Goal: Obtain resource: Obtain resource

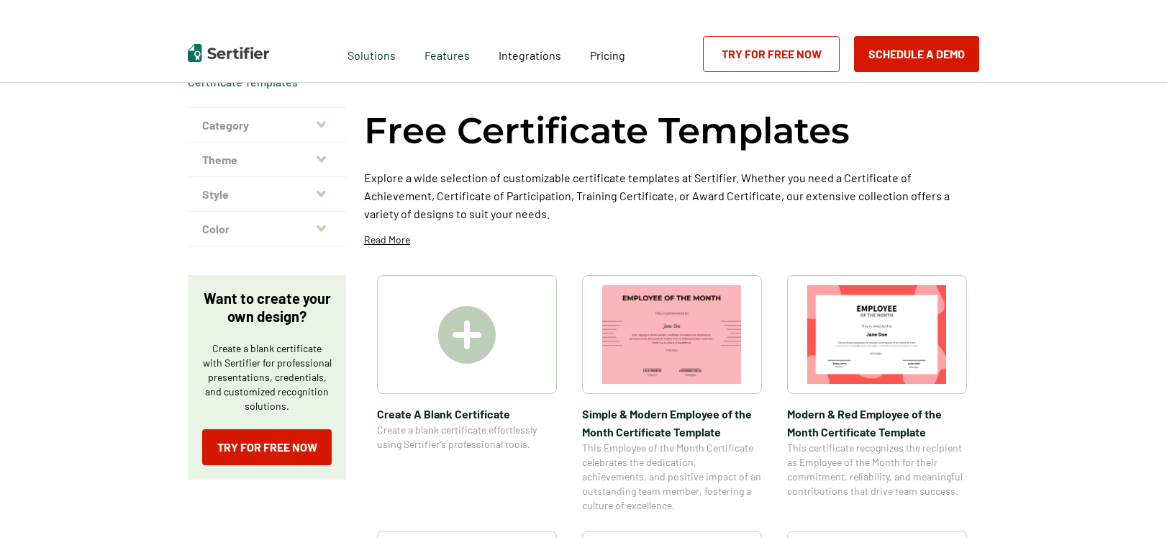
scroll to position [117, 0]
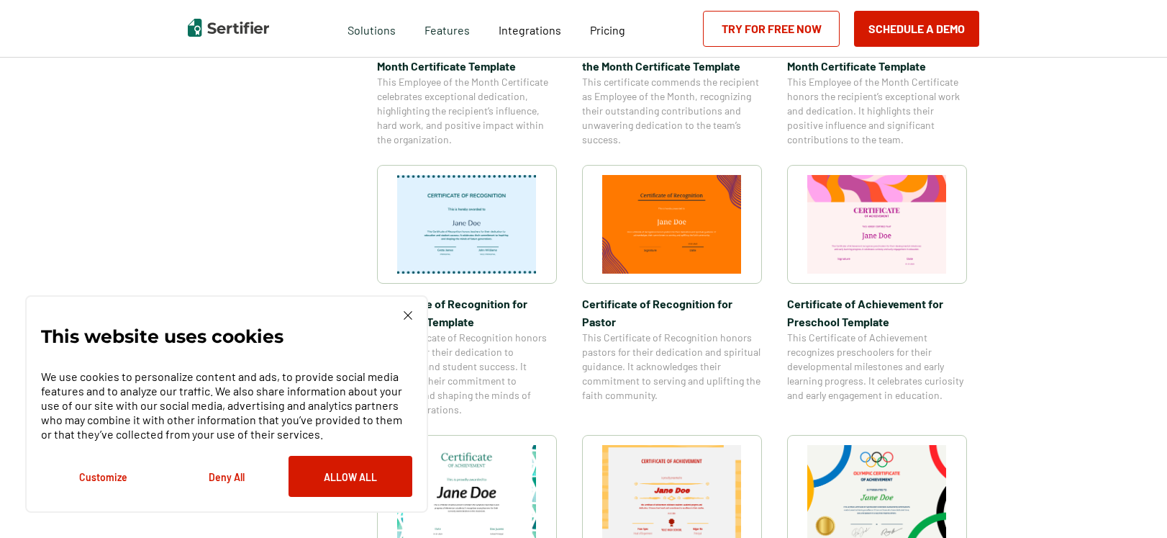
scroll to position [667, 0]
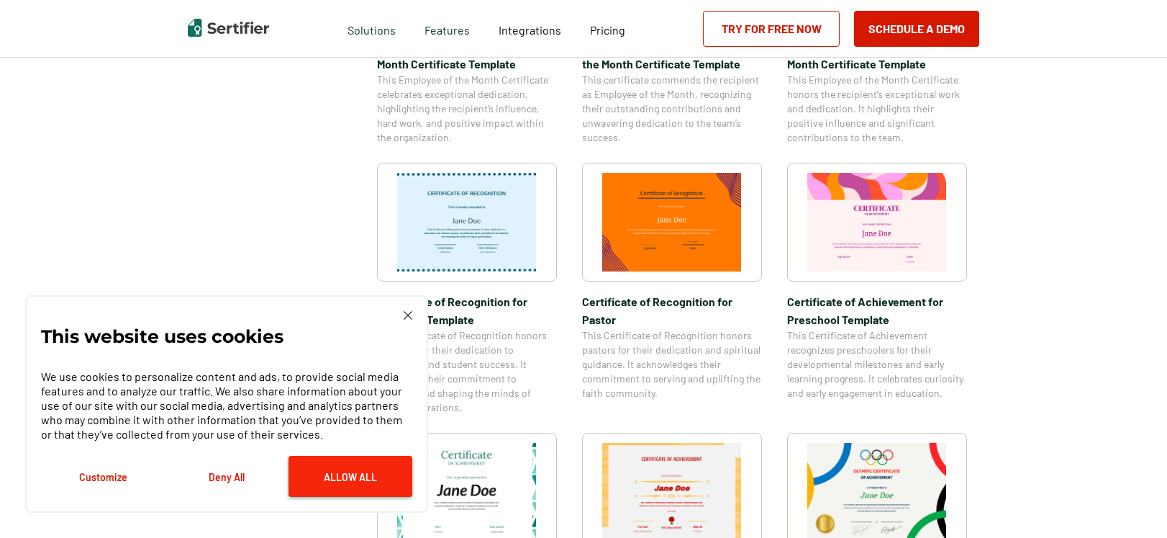
click at [338, 467] on button "Allow All" at bounding box center [351, 476] width 124 height 41
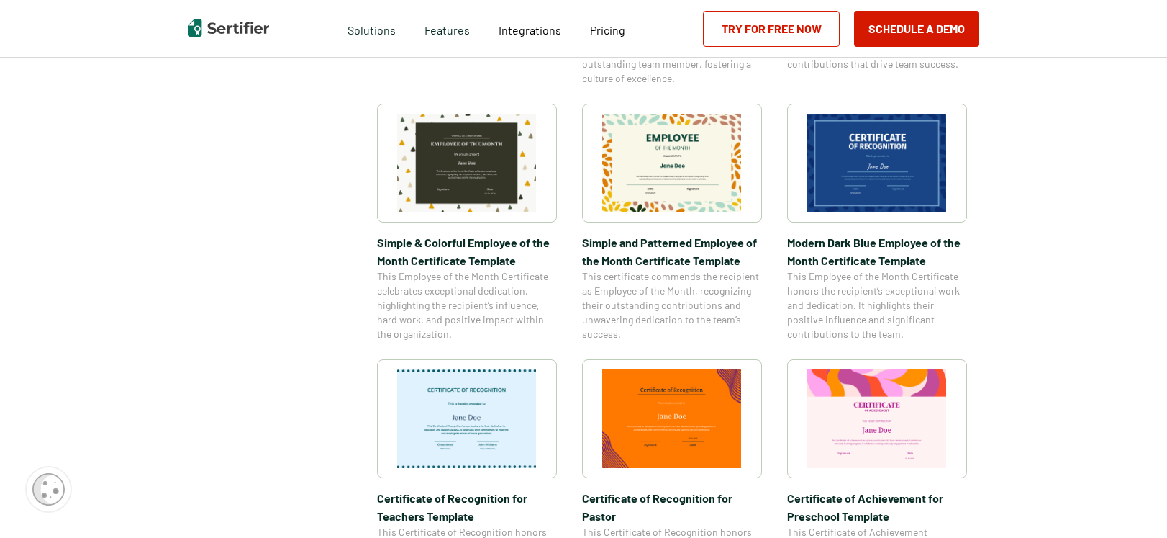
scroll to position [473, 0]
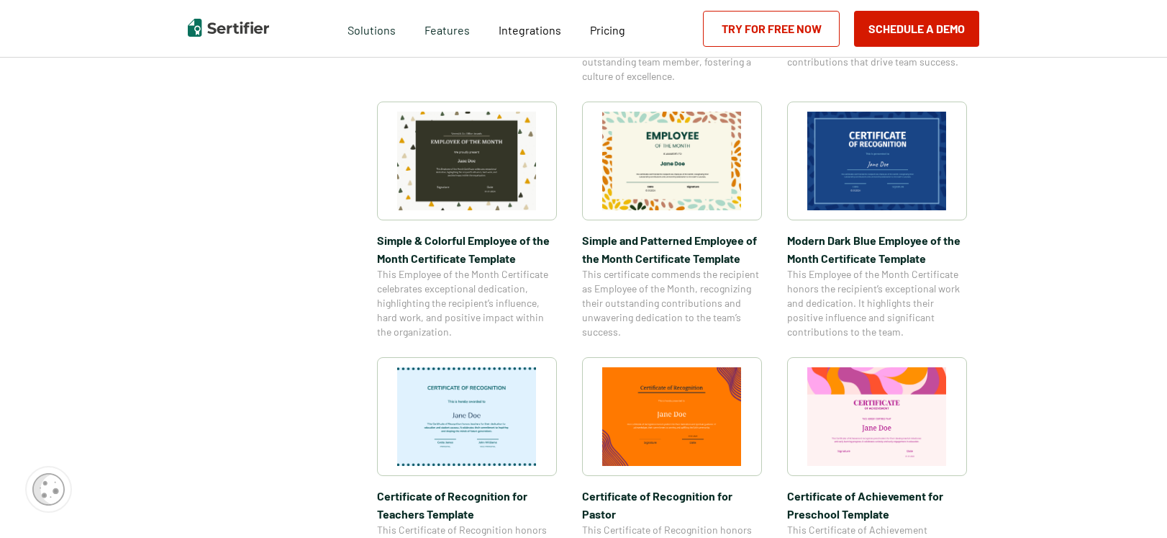
click at [509, 400] on img at bounding box center [467, 416] width 140 height 99
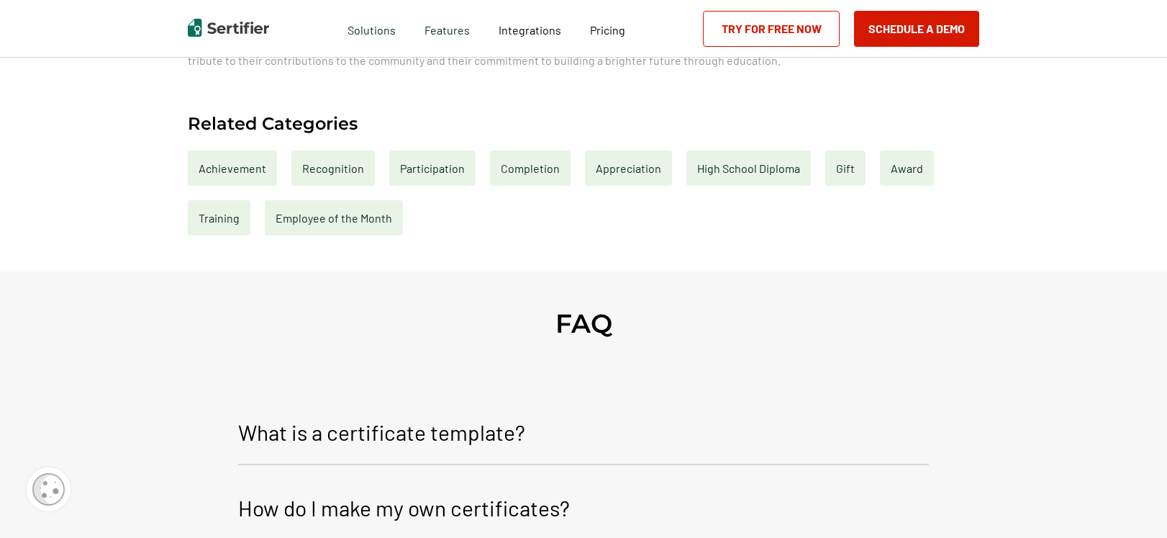
scroll to position [466, 0]
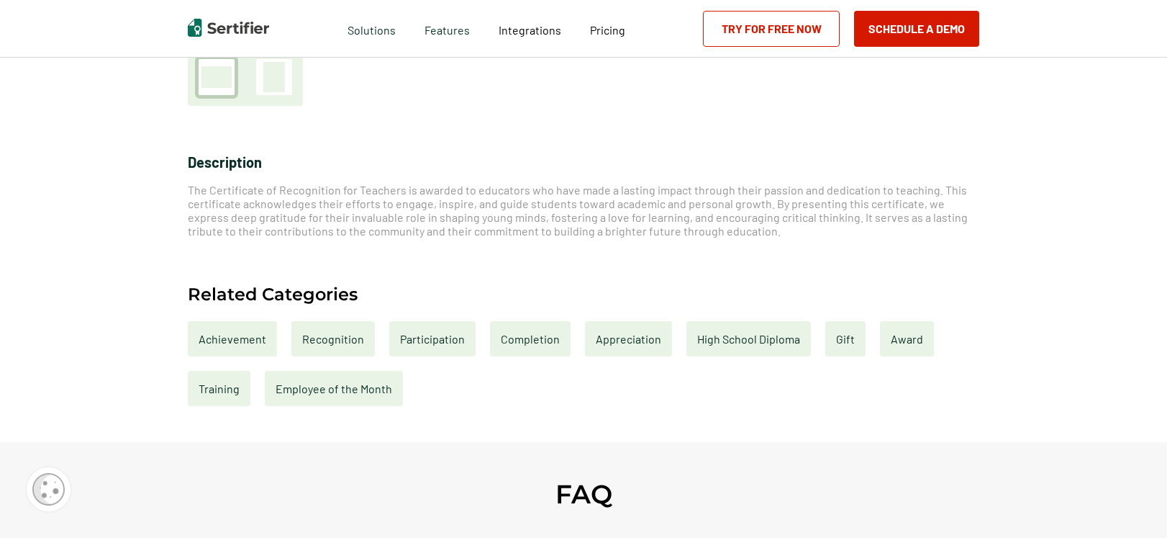
click at [241, 340] on div "Achievement" at bounding box center [232, 338] width 89 height 35
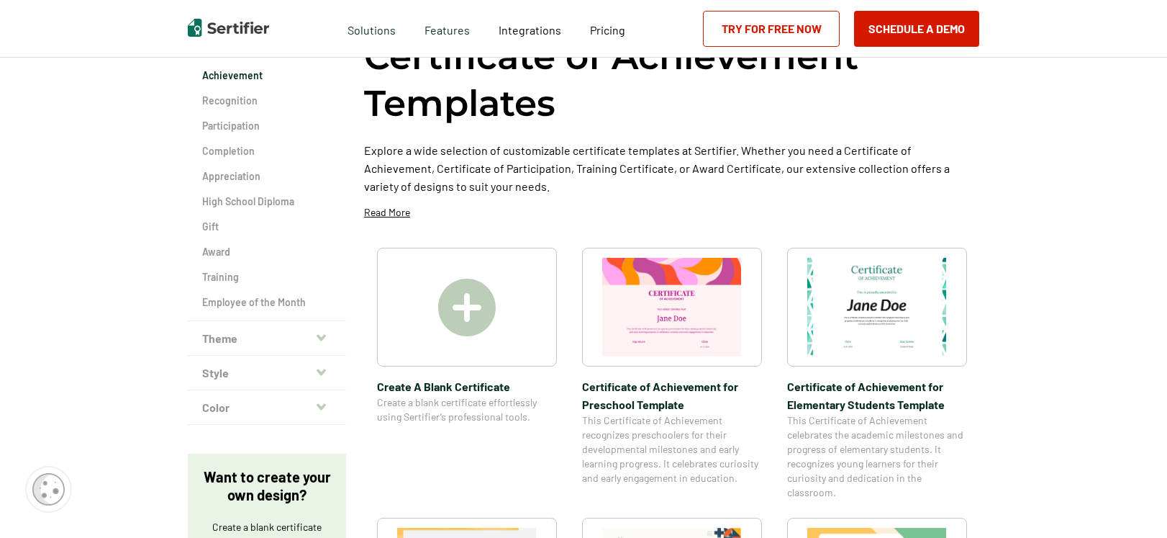
scroll to position [76, 0]
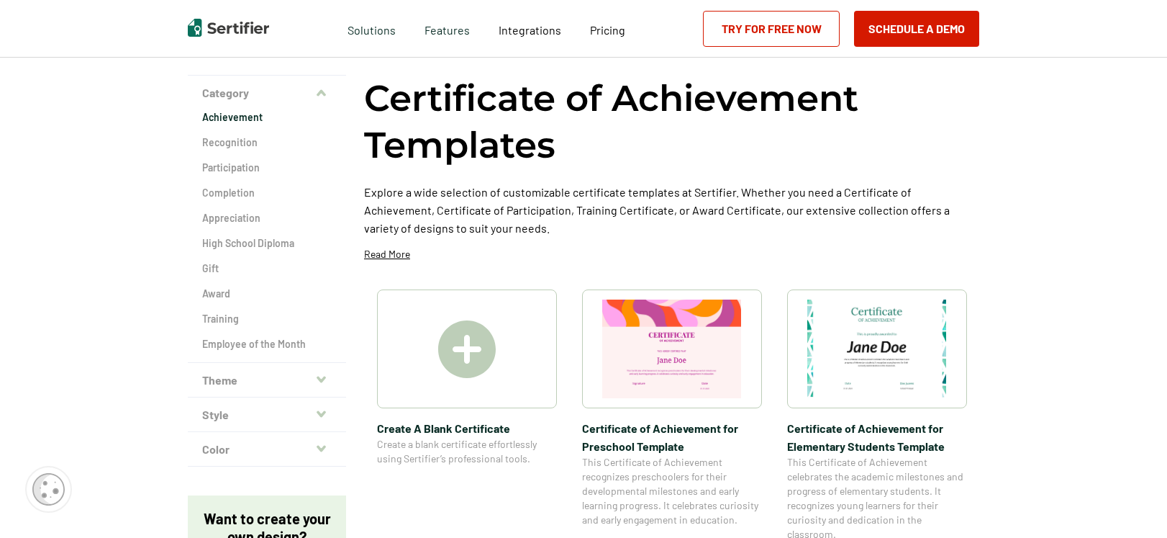
click at [769, 29] on link "Try for Free Now" at bounding box center [771, 29] width 137 height 36
